Goal: Feedback & Contribution: Leave review/rating

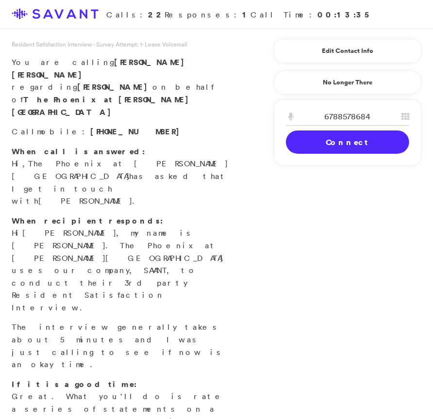
click at [383, 139] on link "Connect" at bounding box center [347, 142] width 123 height 23
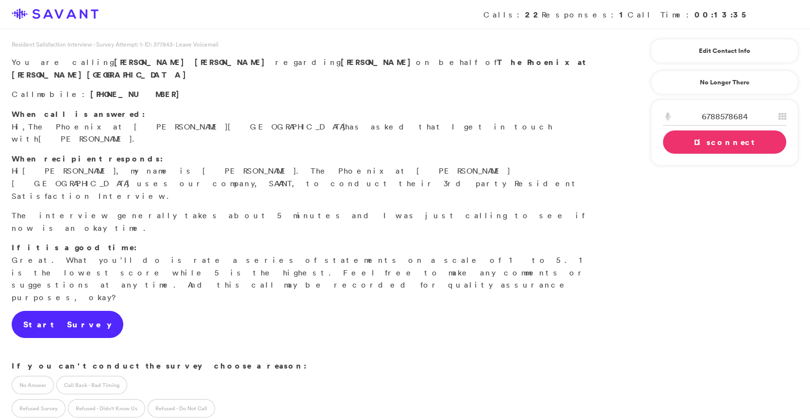
click at [62, 311] on link "Start Survey" at bounding box center [68, 324] width 112 height 27
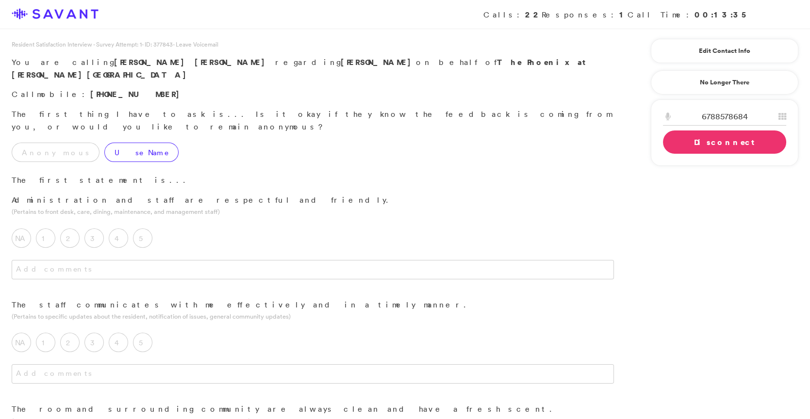
click at [105, 143] on label "Use Name" at bounding box center [141, 152] width 74 height 19
click at [217, 260] on textarea at bounding box center [313, 269] width 603 height 19
click at [151, 229] on label "5" at bounding box center [142, 238] width 19 height 19
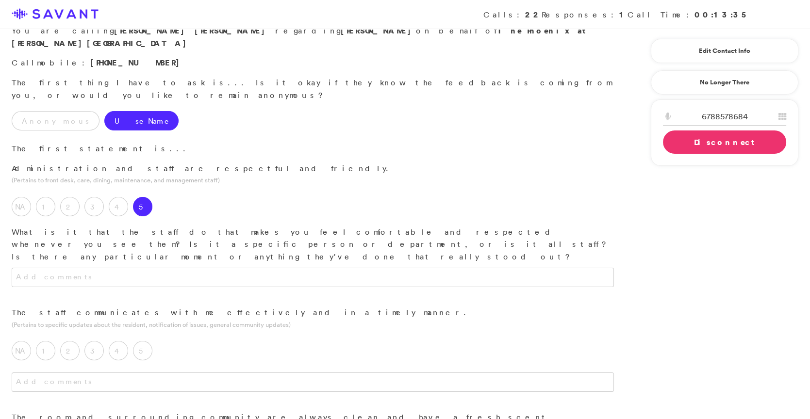
scroll to position [33, 0]
click at [195, 267] on textarea at bounding box center [313, 276] width 603 height 19
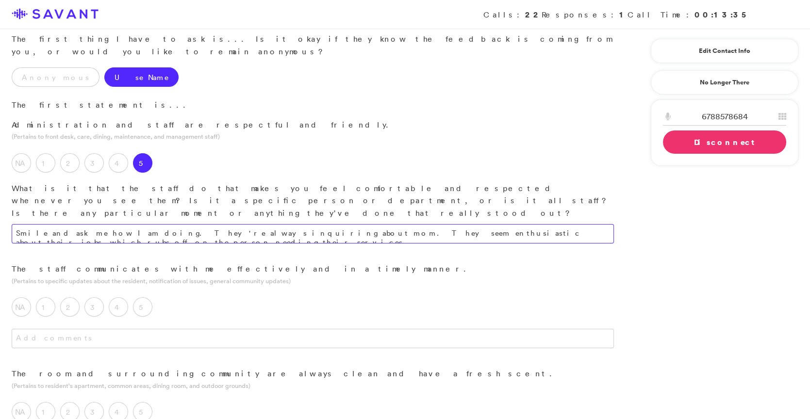
scroll to position [89, 0]
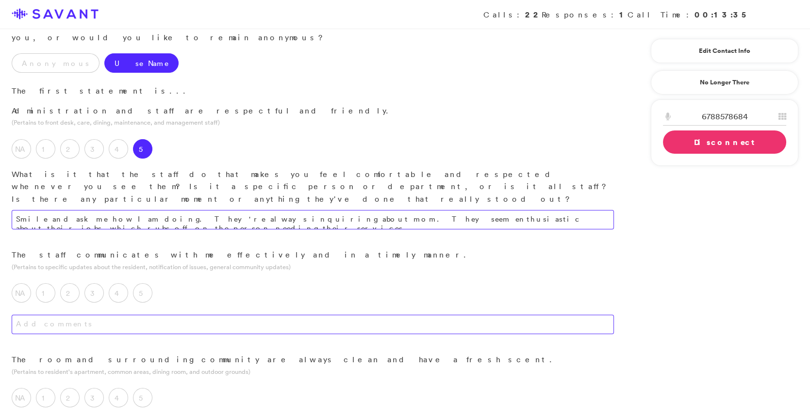
type textarea "Smile and ask me how I am doing. They're always inquiring about mom. They seem …"
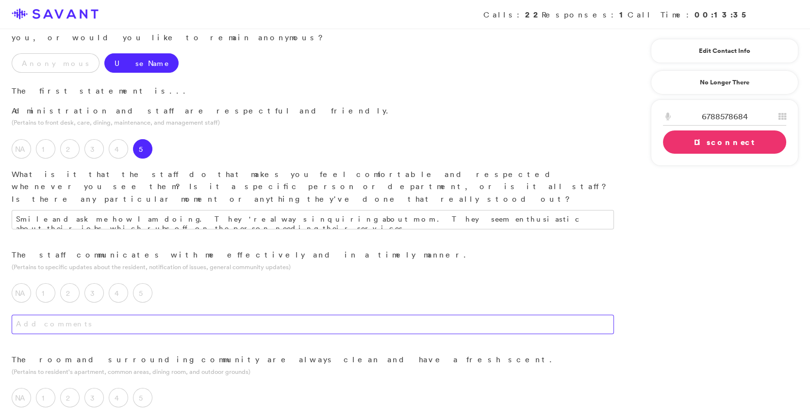
click at [340, 315] on textarea at bounding box center [313, 324] width 603 height 19
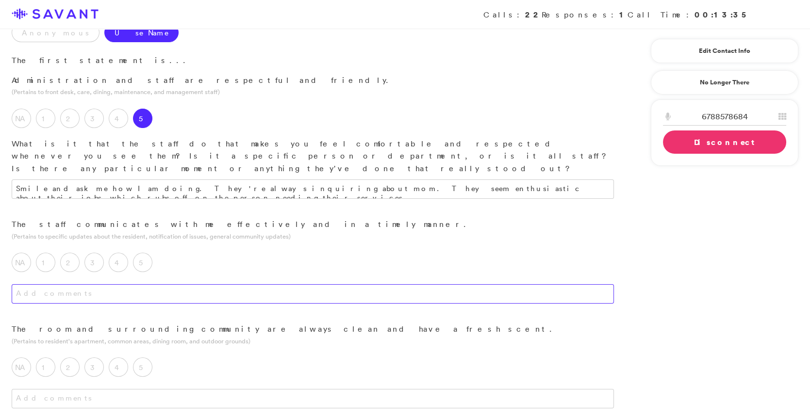
scroll to position [122, 0]
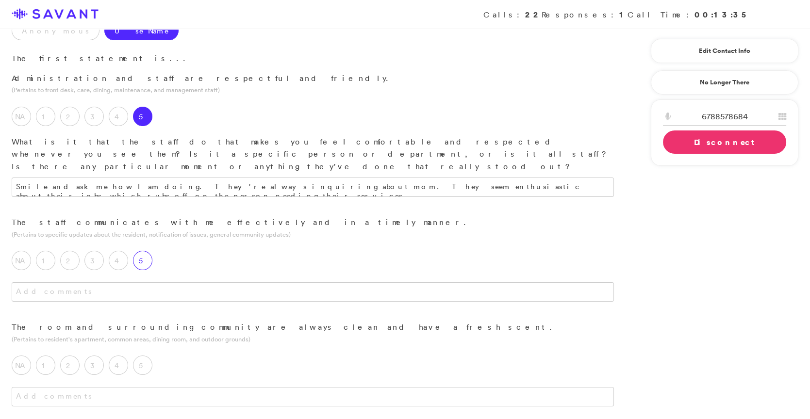
click at [144, 251] on label "5" at bounding box center [142, 260] width 19 height 19
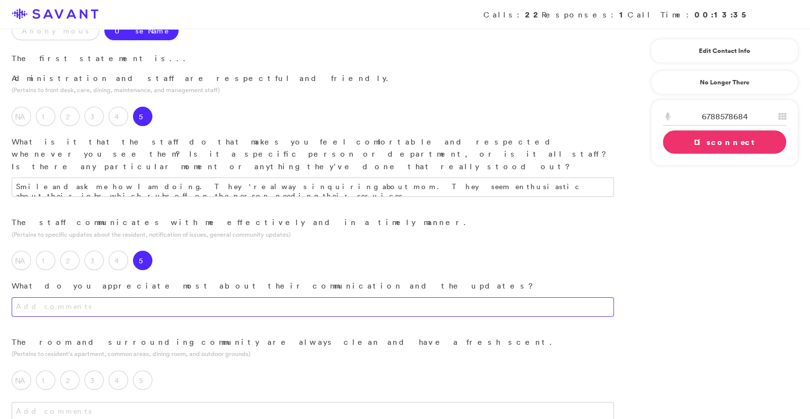
click at [165, 298] on textarea at bounding box center [313, 307] width 603 height 19
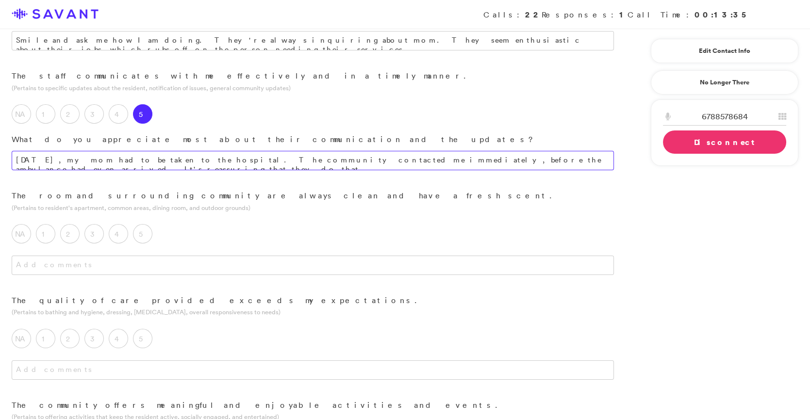
scroll to position [277, 0]
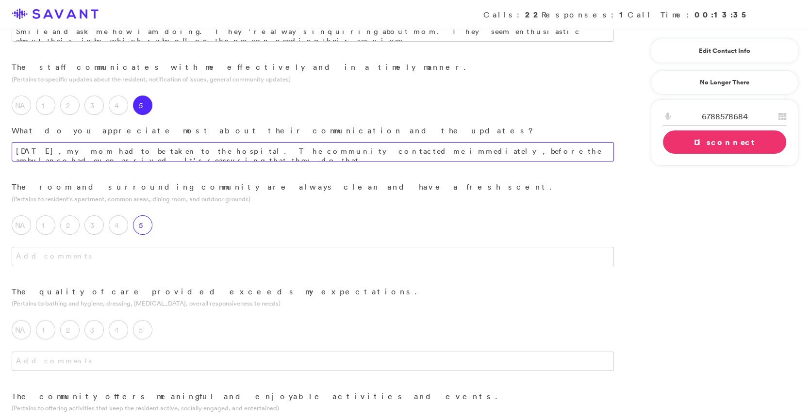
type textarea "[DATE], my mom had to be taken to the hospital. The community contacted me imme…"
click at [143, 216] on label "5" at bounding box center [142, 225] width 19 height 19
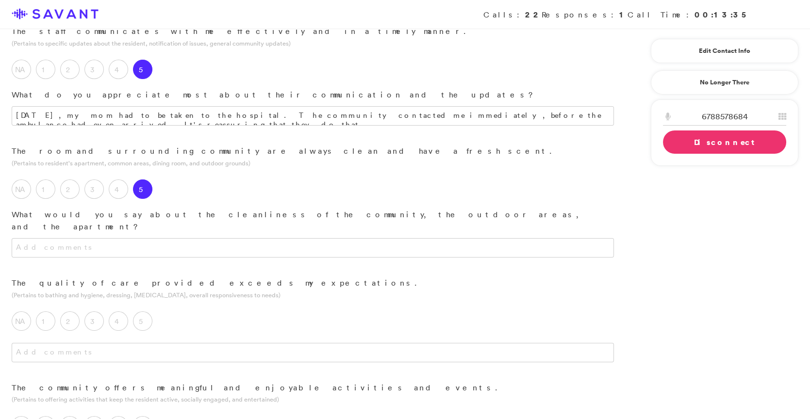
scroll to position [314, 0]
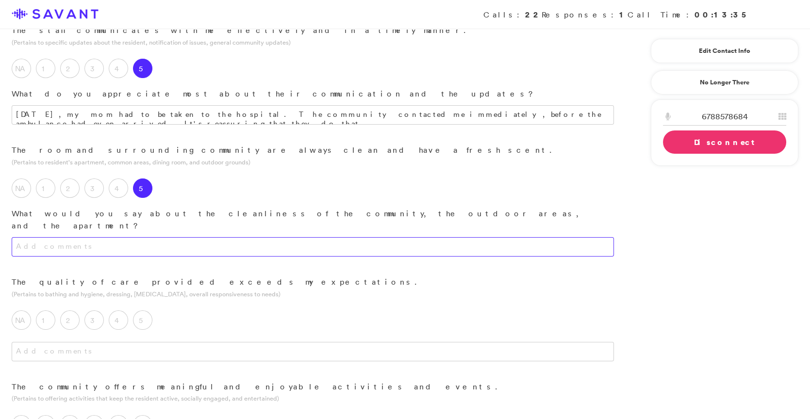
click at [183, 237] on textarea at bounding box center [313, 246] width 603 height 19
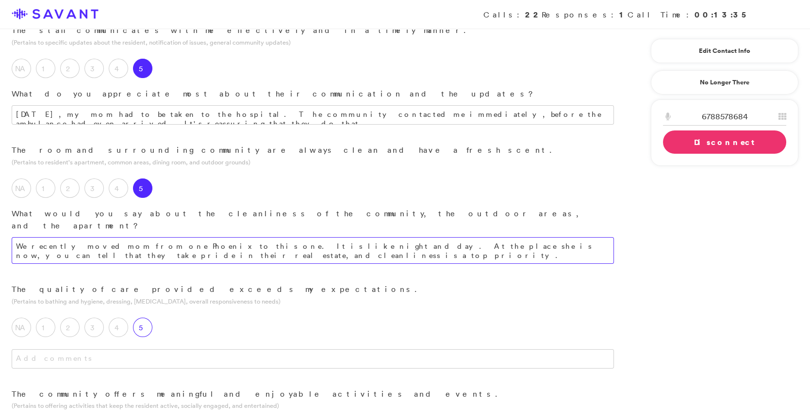
type textarea "We recently moved mom from one Phoenix to this one. It is like night and day. A…"
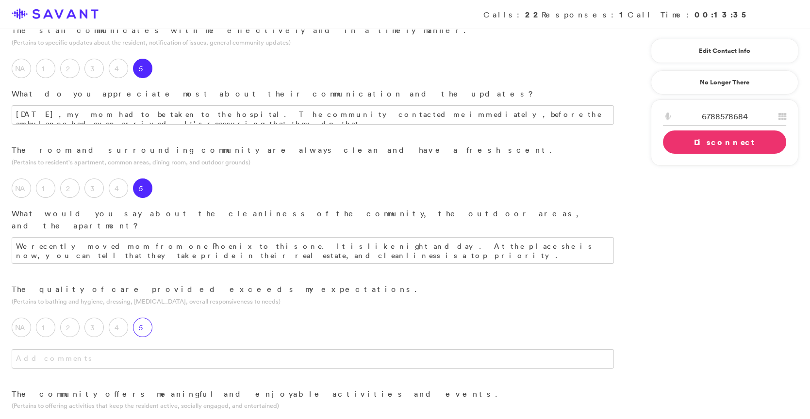
click at [152, 318] on div "5" at bounding box center [145, 330] width 24 height 24
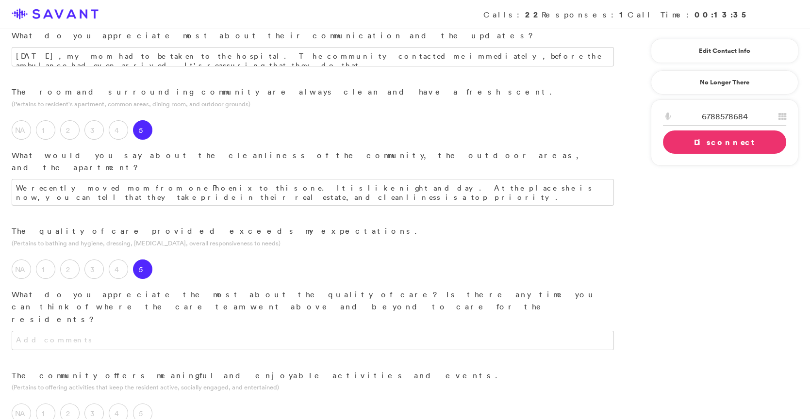
scroll to position [374, 0]
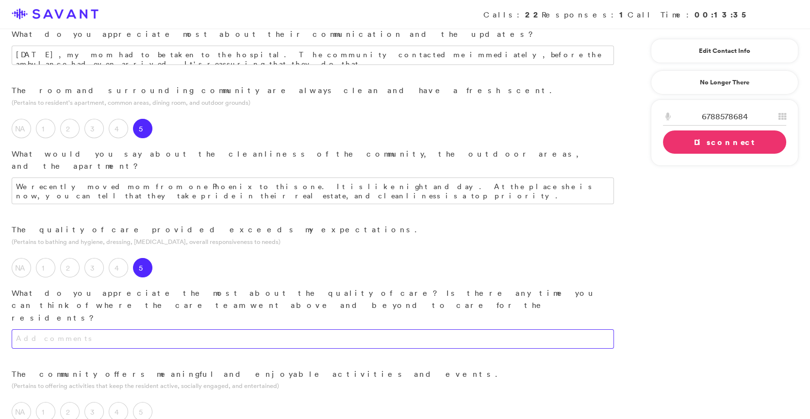
click at [228, 330] on textarea at bounding box center [313, 339] width 603 height 19
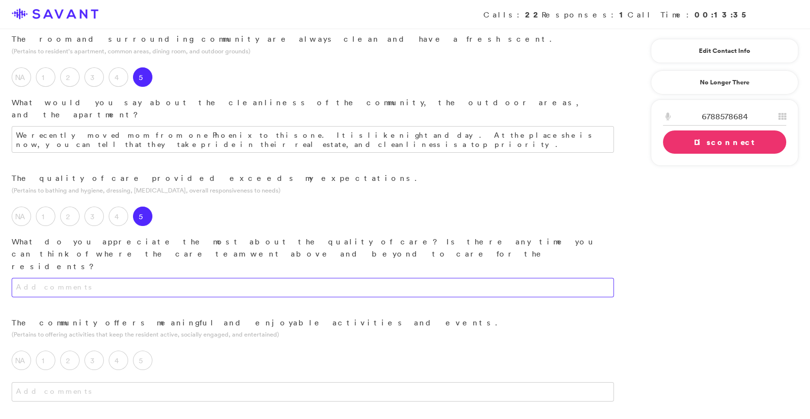
scroll to position [427, 0]
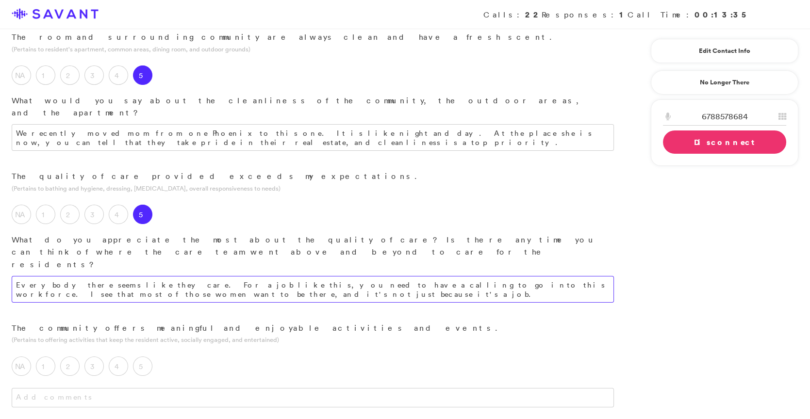
click at [399, 276] on textarea "Everybody there seems like they care. For a job like this, you need to have a c…" at bounding box center [313, 289] width 603 height 27
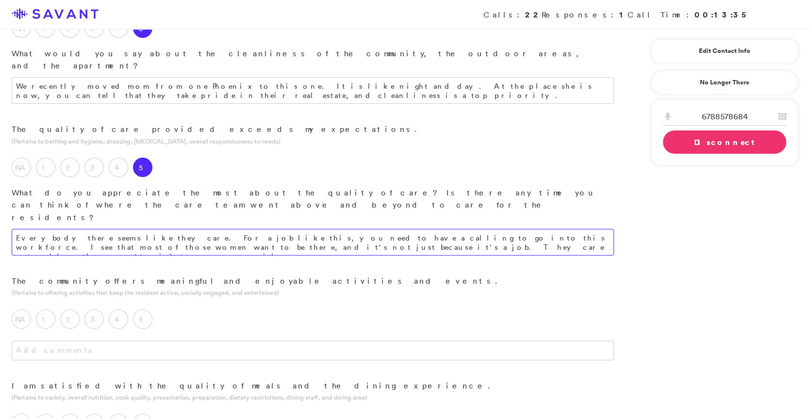
scroll to position [475, 0]
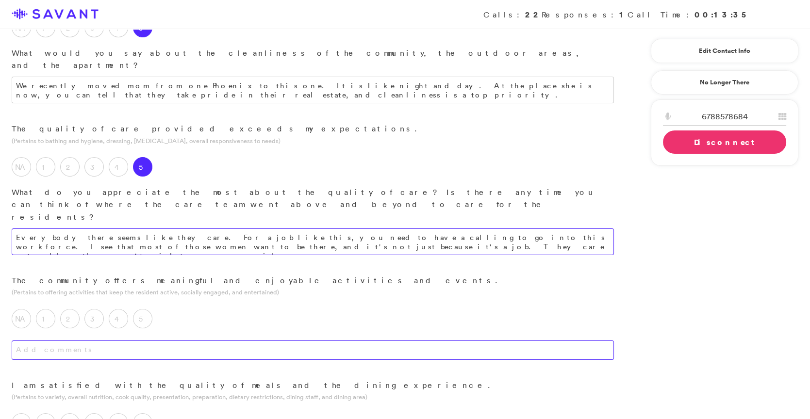
type textarea "Everybody there seems like they care. For a job like this, you need to have a c…"
click at [353, 341] on textarea at bounding box center [313, 350] width 603 height 19
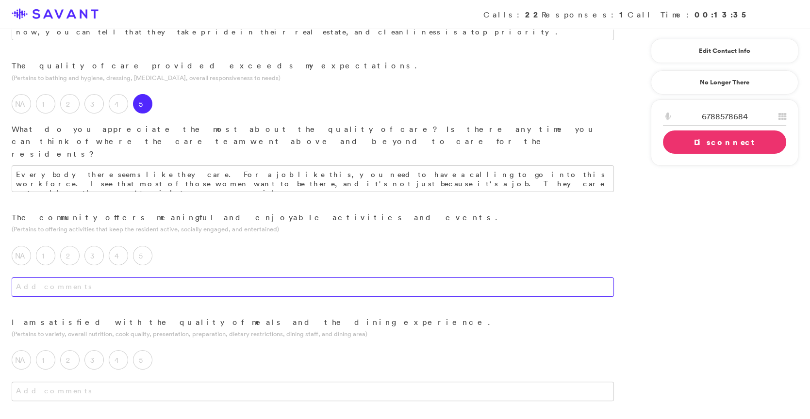
scroll to position [539, 0]
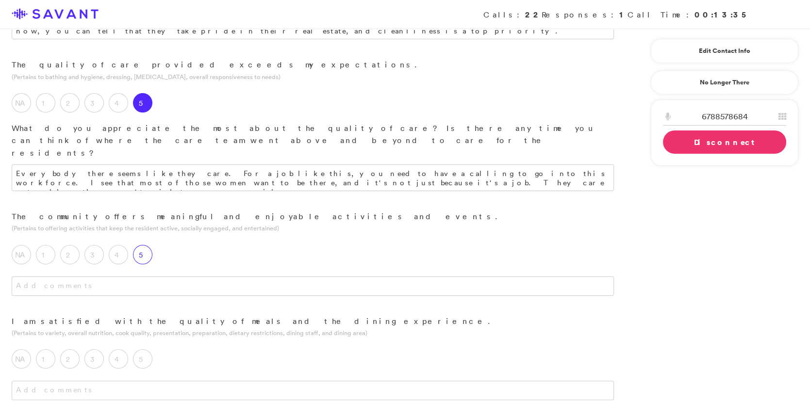
click at [144, 245] on label "5" at bounding box center [142, 254] width 19 height 19
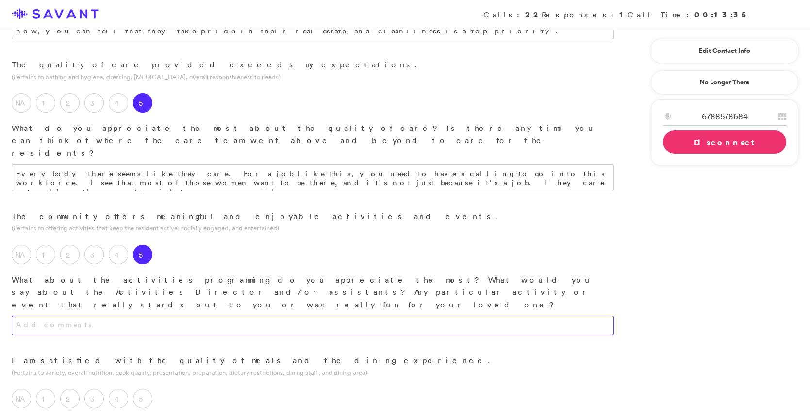
click at [206, 316] on textarea at bounding box center [313, 325] width 603 height 19
click at [433, 316] on textarea "The variety, but a lot of times when I go in, they do basic things like music. …" at bounding box center [313, 325] width 603 height 19
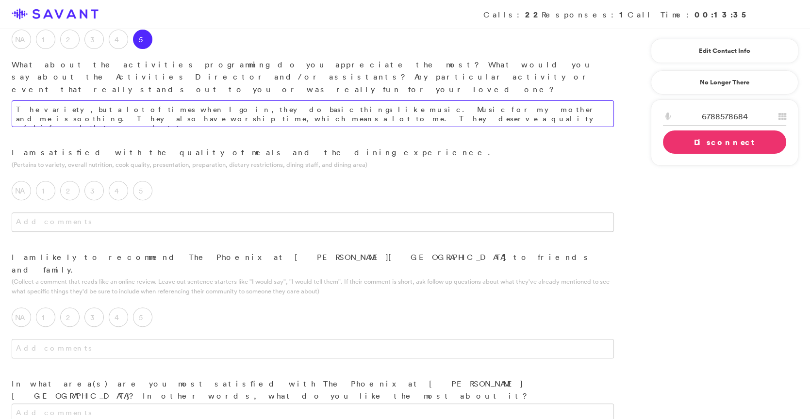
scroll to position [759, 0]
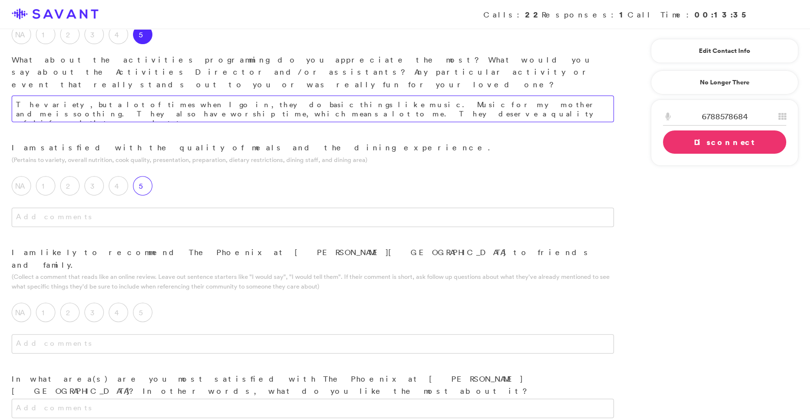
type textarea "The variety, but a lot of times when I go in, they do basic things like music. …"
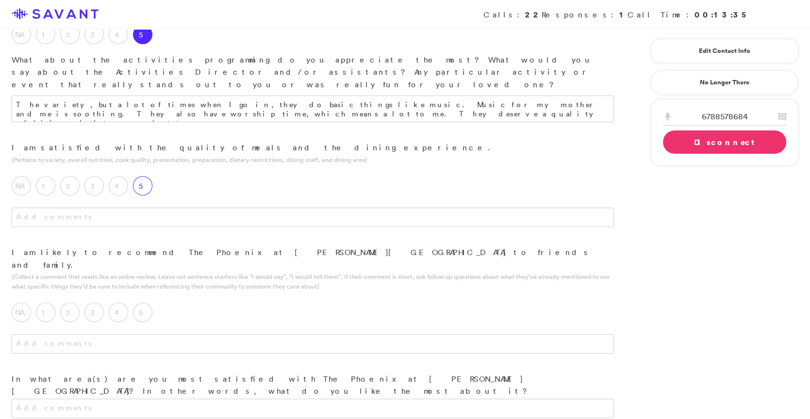
click at [147, 176] on label "5" at bounding box center [142, 185] width 19 height 19
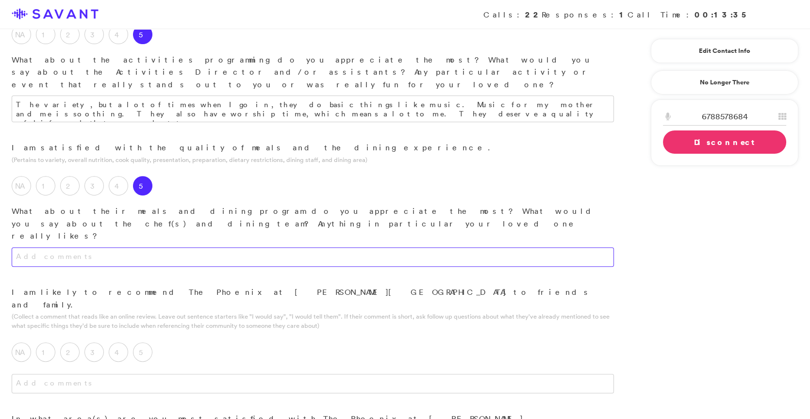
click at [153, 248] on textarea at bounding box center [313, 257] width 603 height 19
click at [376, 248] on textarea "It's regimented; if lunch is at 12, it's at 12. The residents are gathered toge…" at bounding box center [313, 257] width 603 height 19
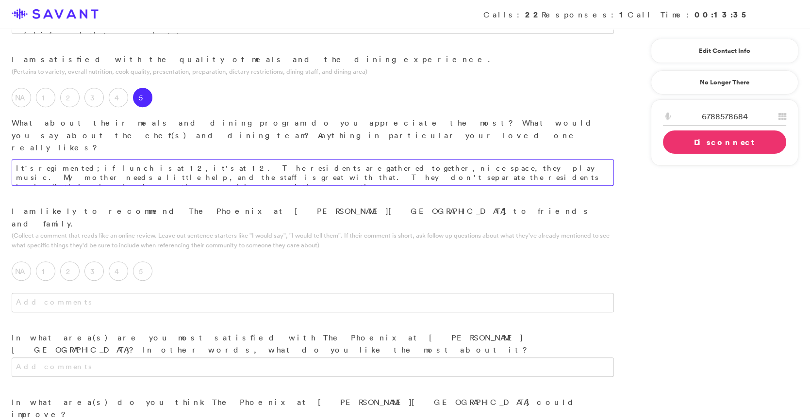
scroll to position [854, 0]
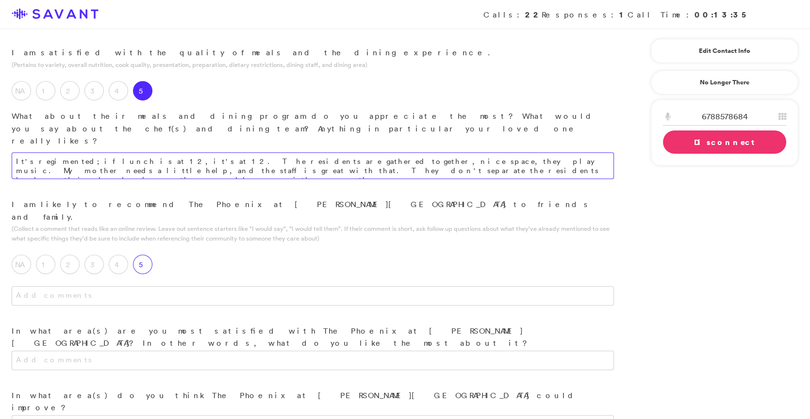
type textarea "It's regimented; if lunch is at 12, it's at 12. The residents are gathered toge…"
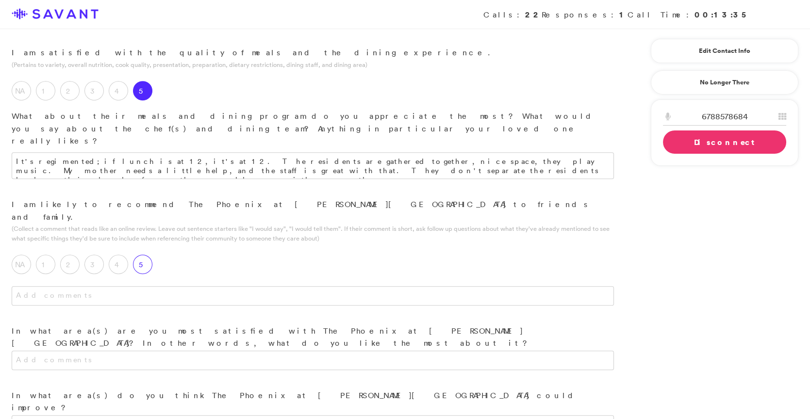
click at [142, 255] on label "5" at bounding box center [142, 264] width 19 height 19
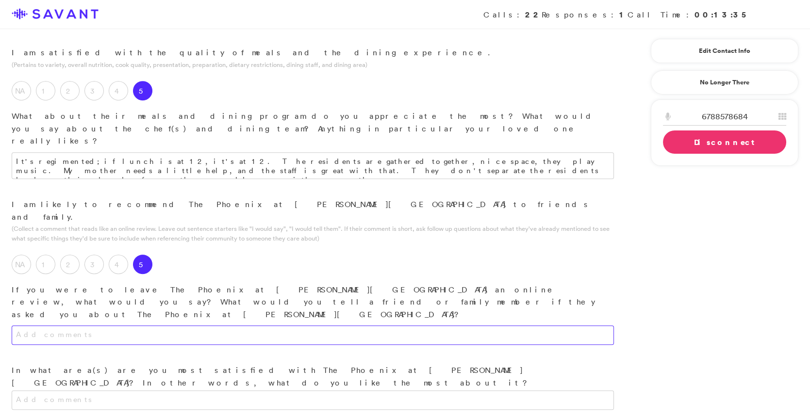
click at [197, 326] on textarea at bounding box center [313, 335] width 603 height 19
type textarea "!"
type textarea "Q"
click at [267, 326] on textarea "A+, thanks for taking care of me and, more importantly, my loved one." at bounding box center [313, 335] width 603 height 19
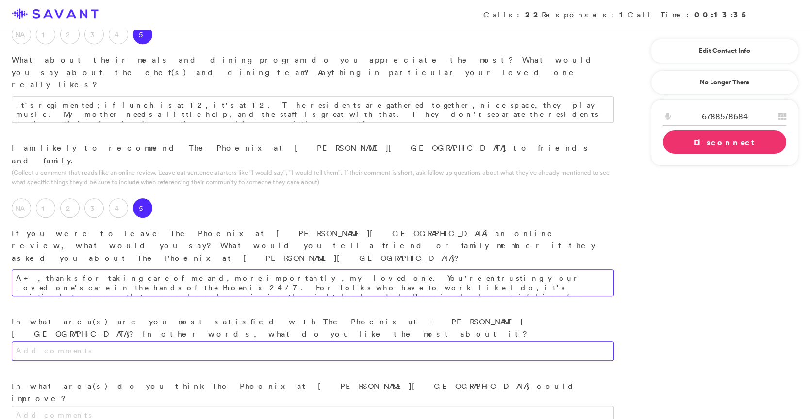
scroll to position [914, 0]
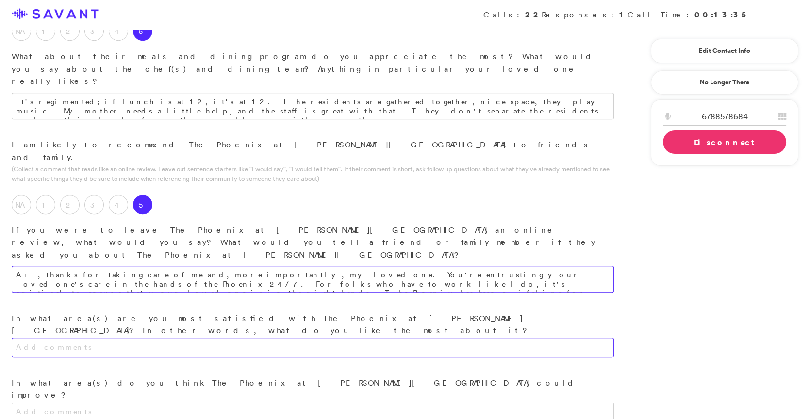
type textarea "A+, thanks for taking care of me and, more importantly, my loved one. You're en…"
click at [248, 338] on textarea at bounding box center [313, 347] width 603 height 19
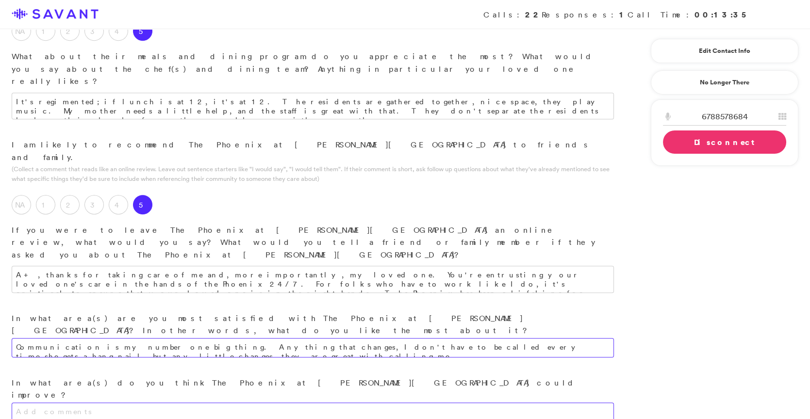
type textarea "Communication is my number one big thing. Anything that changes, I don't have t…"
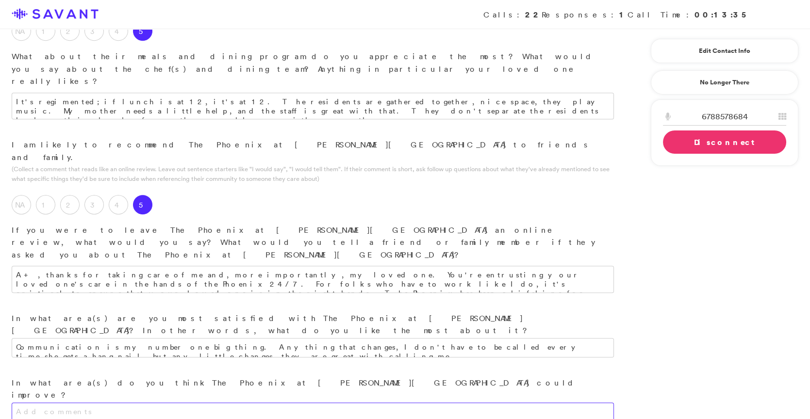
click at [388, 403] on textarea at bounding box center [313, 412] width 603 height 19
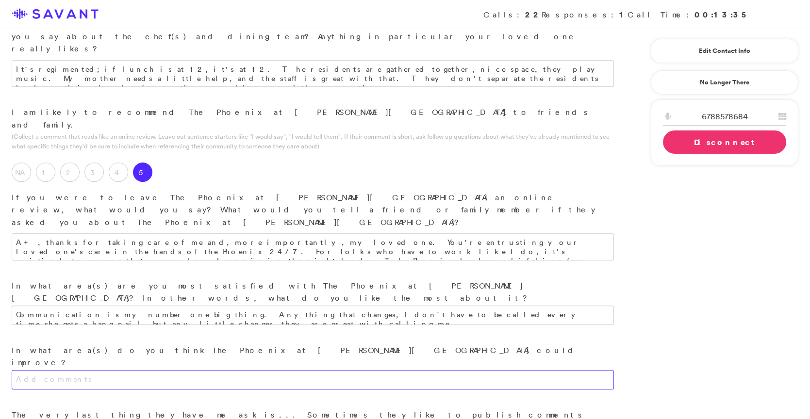
scroll to position [948, 0]
drag, startPoint x: 429, startPoint y: 232, endPoint x: 156, endPoint y: 224, distance: 272.5
click at [156, 369] on textarea "A few months ago, they went from Assisted Living to Memory Care. They had a tou…" at bounding box center [313, 378] width 603 height 19
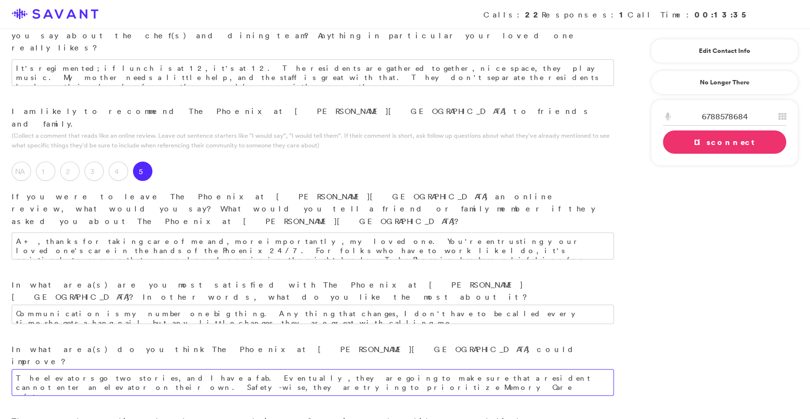
click at [136, 369] on textarea "The elevators go two stories, and I have a fab. Eventually, they are going to m…" at bounding box center [313, 382] width 603 height 27
drag, startPoint x: 174, startPoint y: 243, endPoint x: 86, endPoint y: 238, distance: 88.0
click at [86, 369] on textarea "The elevators go two stories, and I have a fab. Eventually, they are going to m…" at bounding box center [313, 382] width 603 height 27
type textarea "The elevators go two stories, and I have a fab. Eventually, they are going to m…"
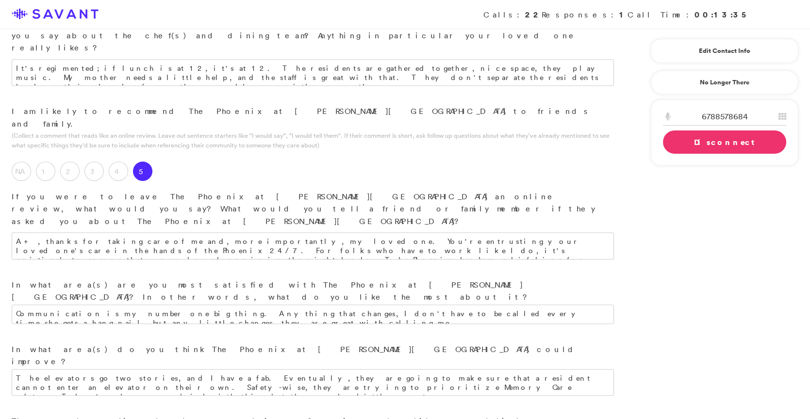
click at [433, 145] on link "Disconnect" at bounding box center [724, 142] width 123 height 23
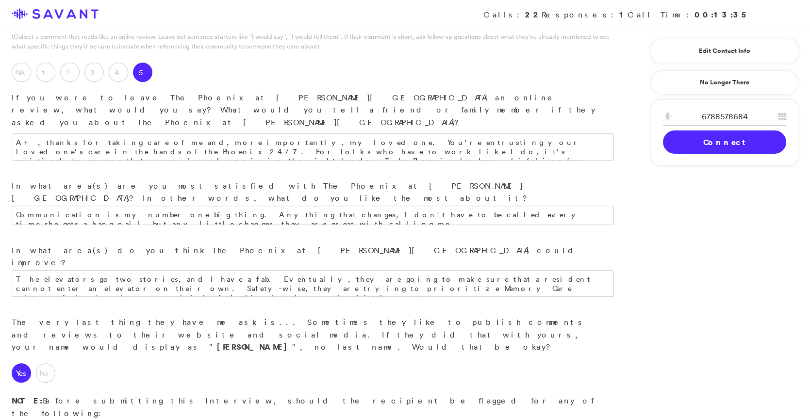
scroll to position [1093, 0]
